Goal: Task Accomplishment & Management: Manage account settings

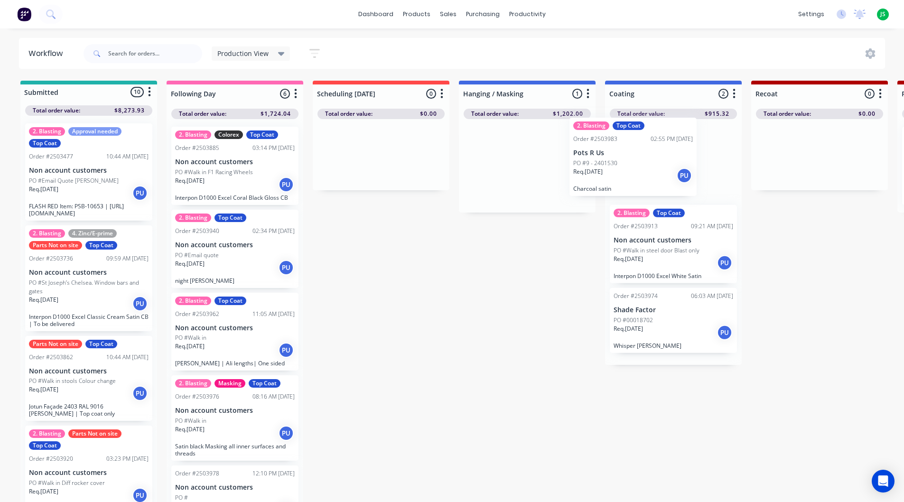
scroll to position [380, 0]
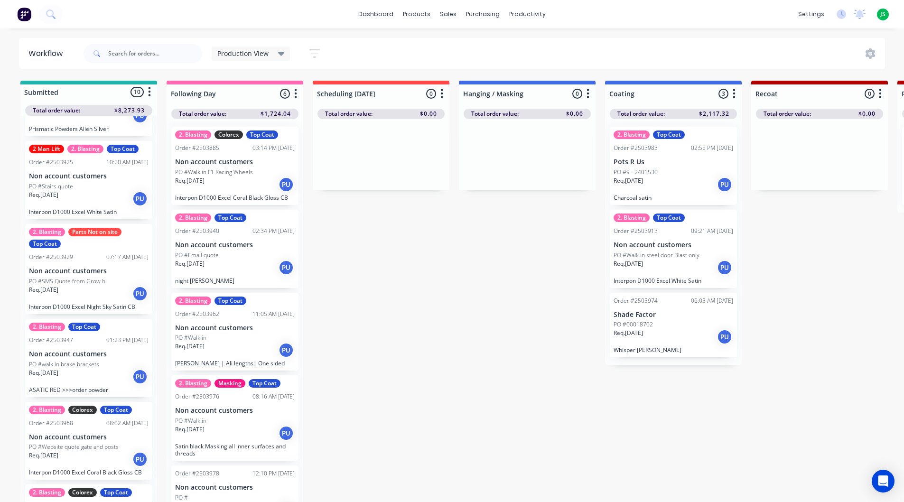
click at [708, 166] on p "Pots R Us" at bounding box center [673, 162] width 120 height 8
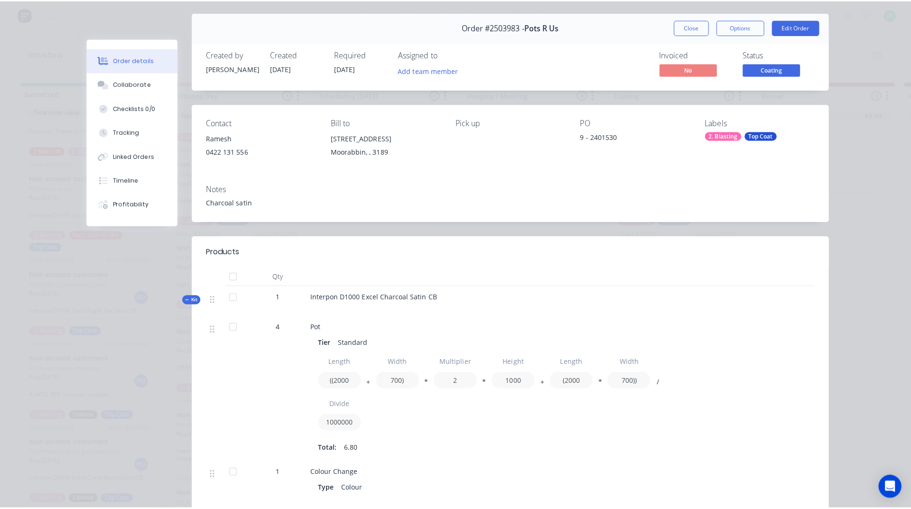
scroll to position [47, 0]
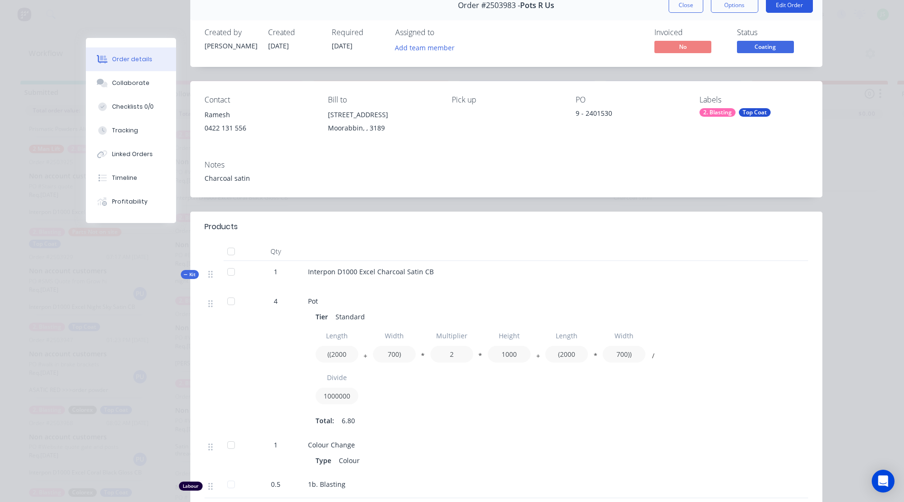
click at [777, 10] on button "Edit Order" at bounding box center [789, 5] width 47 height 15
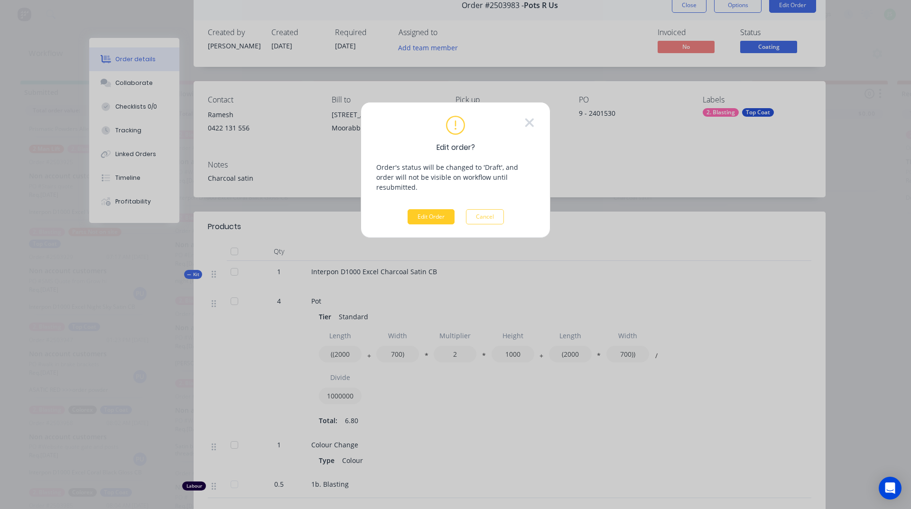
click at [445, 210] on button "Edit Order" at bounding box center [431, 216] width 47 height 15
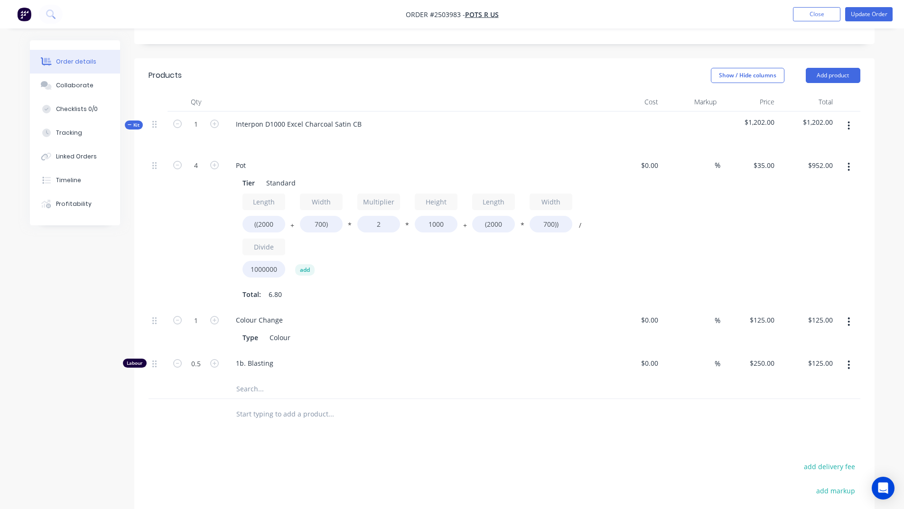
scroll to position [285, 0]
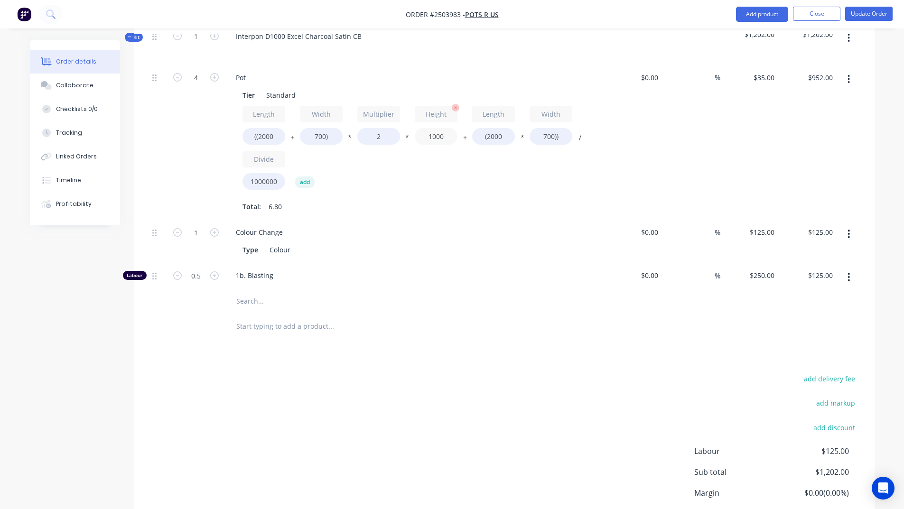
click at [449, 142] on input "1000" at bounding box center [436, 136] width 43 height 17
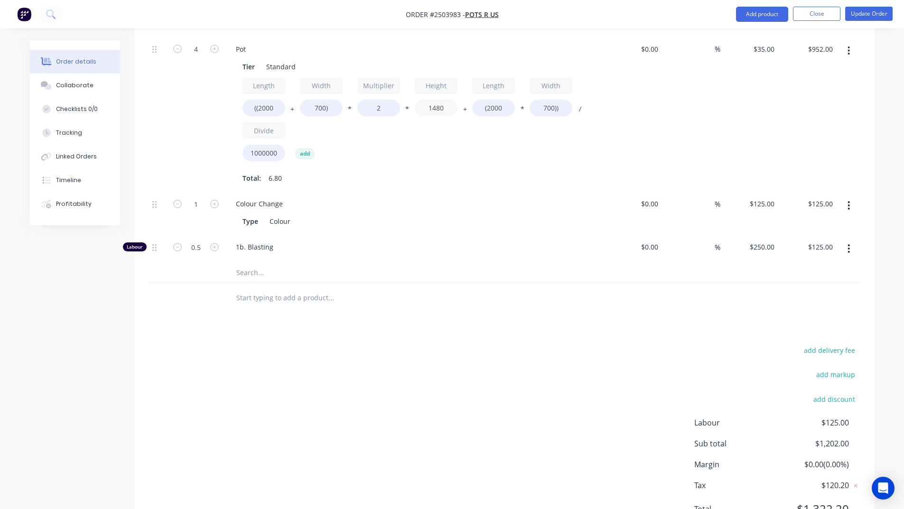
scroll to position [360, 0]
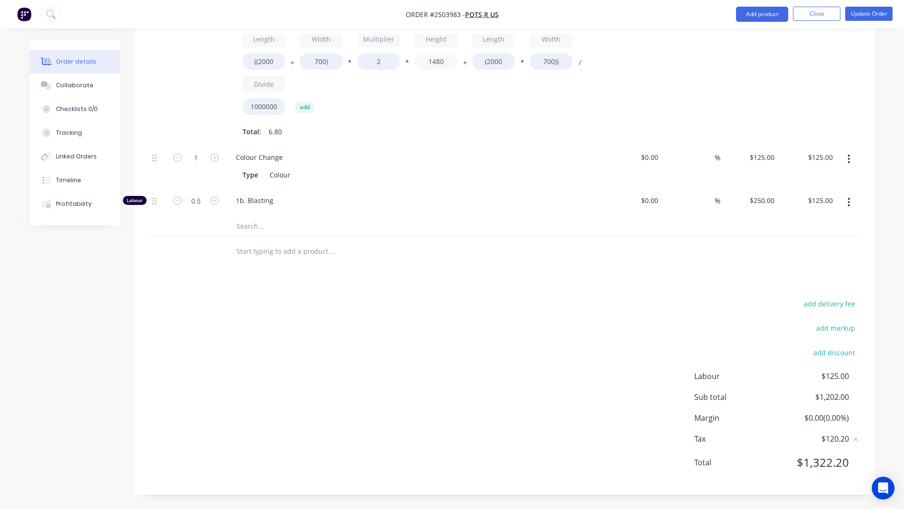
type input "1480"
type input "$1,314.88"
click at [520, 301] on div "add delivery fee add markup add discount Labour $125.00 Sub total $1,202.00 Mar…" at bounding box center [504, 388] width 712 height 183
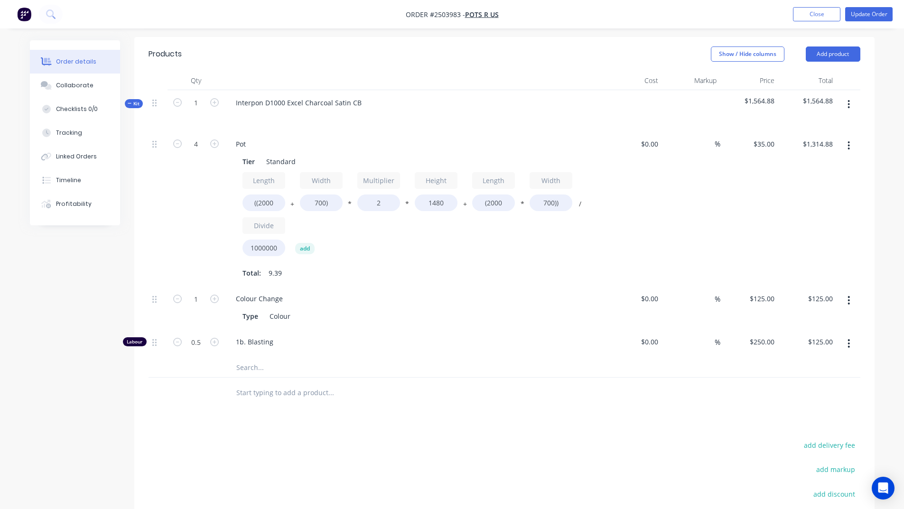
scroll to position [122, 0]
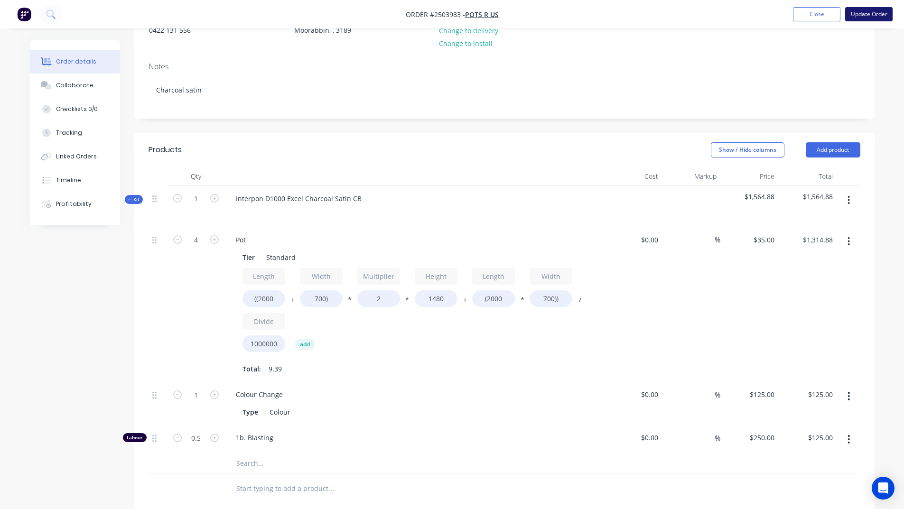
click at [874, 18] on button "Update Order" at bounding box center [868, 14] width 47 height 14
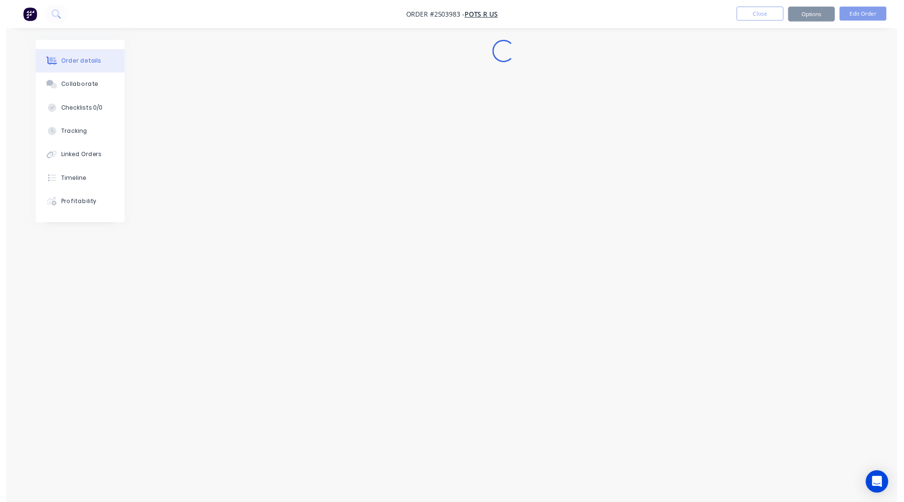
scroll to position [0, 0]
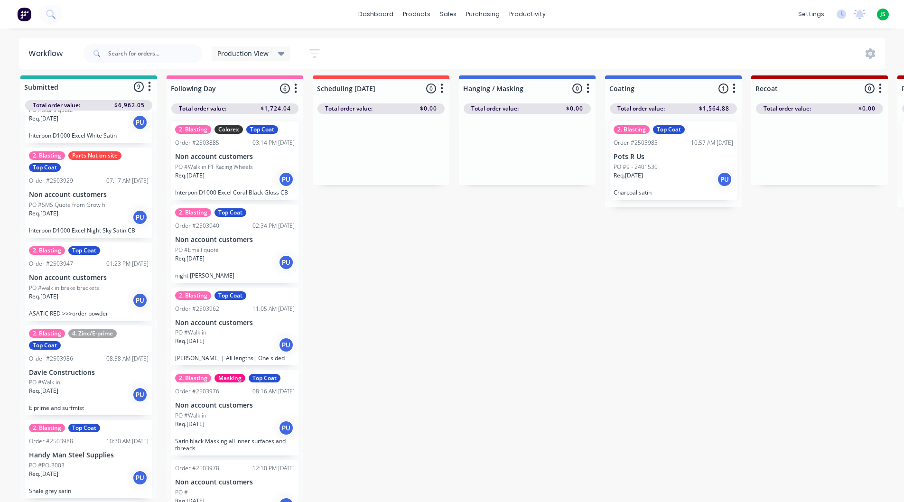
scroll to position [12, 0]
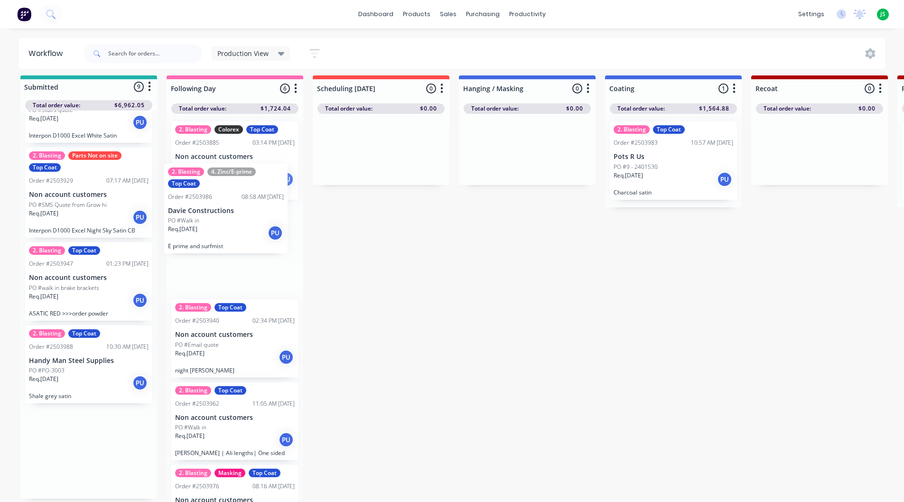
drag, startPoint x: 77, startPoint y: 376, endPoint x: 219, endPoint y: 222, distance: 209.5
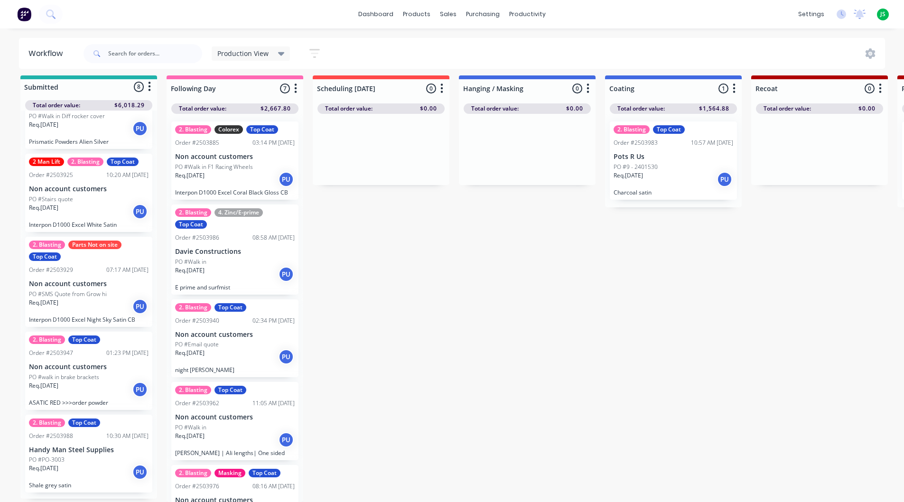
scroll to position [356, 0]
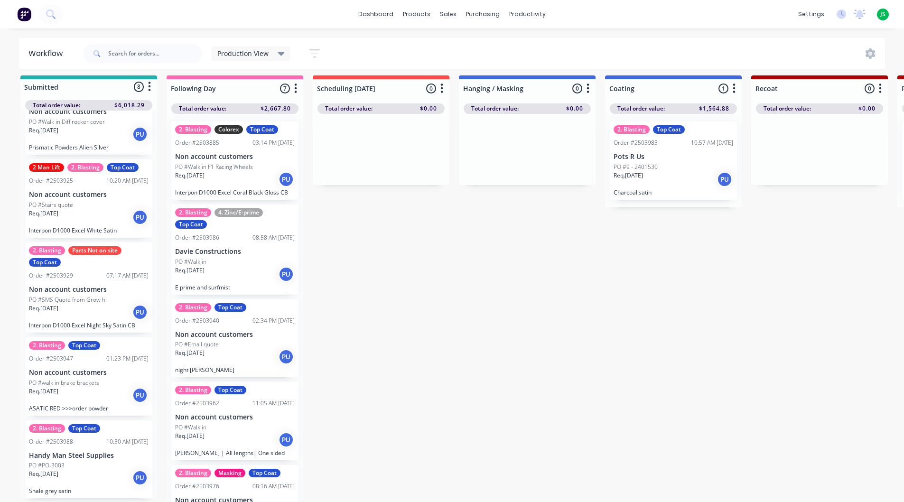
click at [61, 461] on p "PO #PO-3003" at bounding box center [47, 465] width 36 height 9
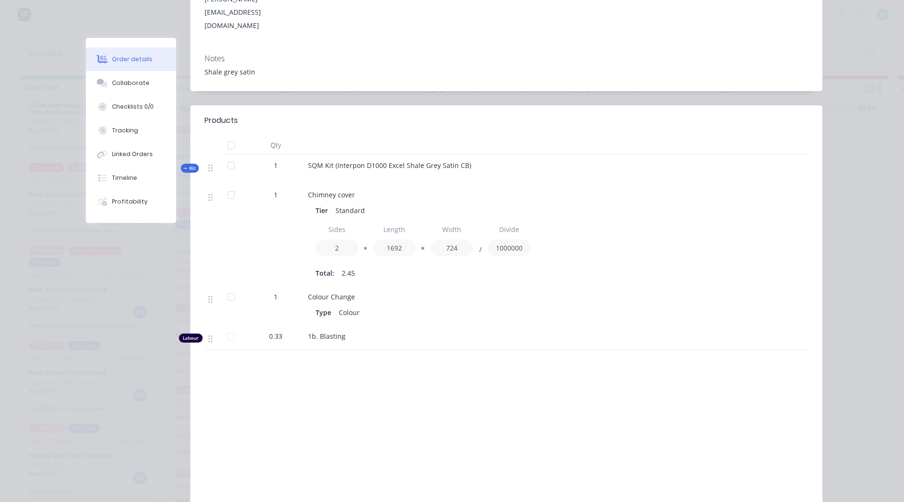
scroll to position [0, 0]
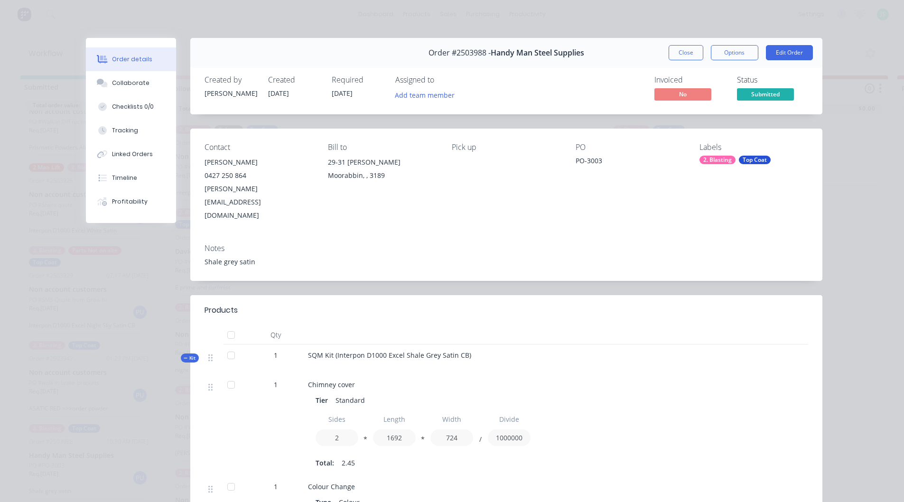
click at [690, 53] on button "Close" at bounding box center [685, 52] width 35 height 15
